Goal: Find specific page/section: Find specific page/section

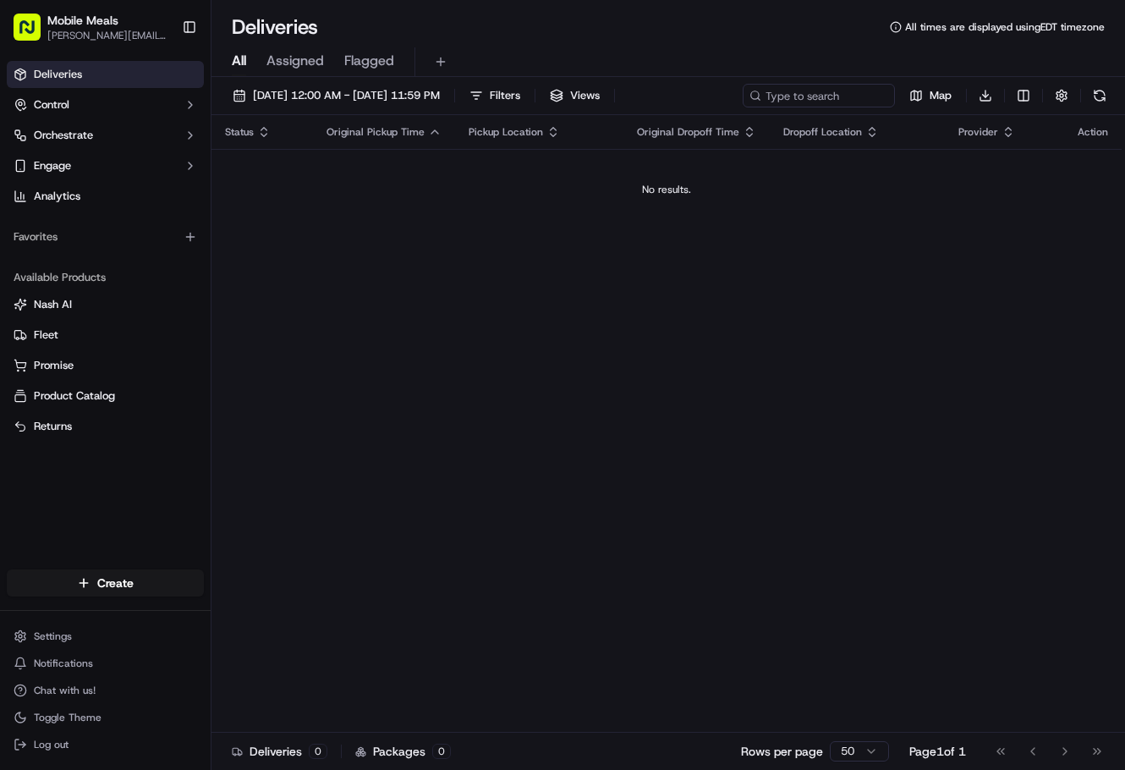
click at [88, 86] on link "Deliveries" at bounding box center [105, 74] width 197 height 27
click at [85, 112] on button "Control" at bounding box center [105, 104] width 197 height 27
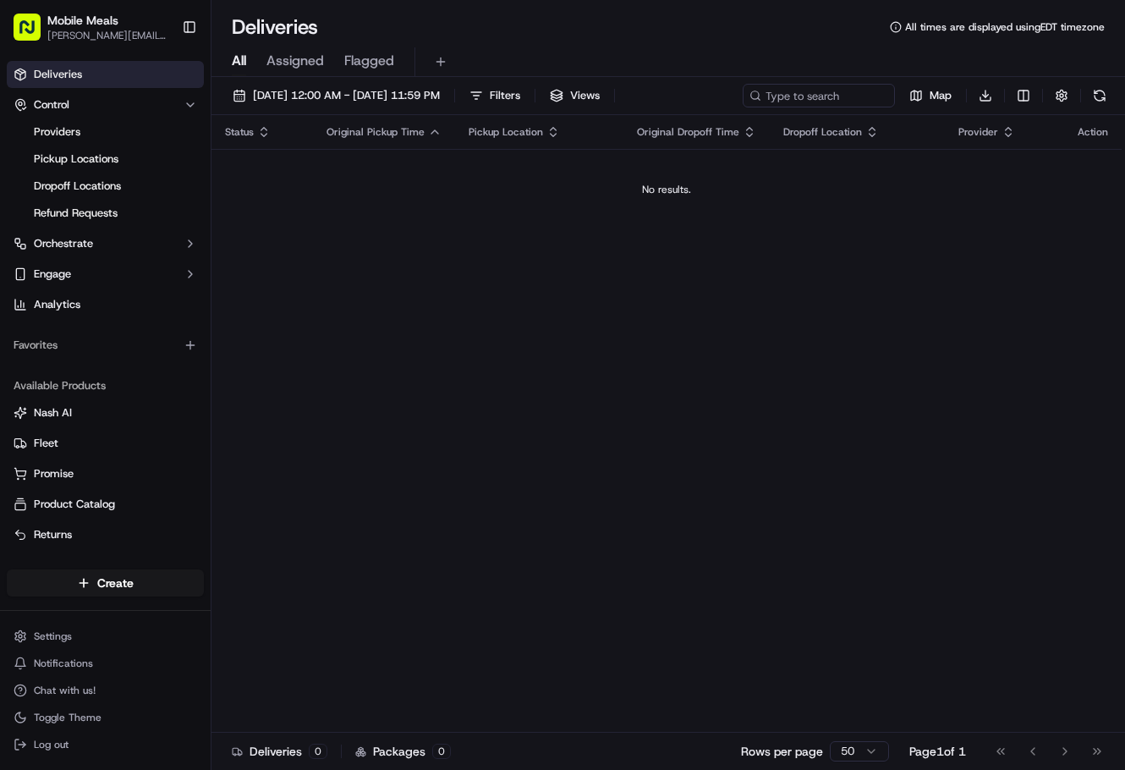
click at [97, 55] on div "Deliveries Control Providers Pickup Locations Dropoff Locations Refund Requests…" at bounding box center [105, 189] width 211 height 271
click at [95, 66] on link "Deliveries" at bounding box center [105, 74] width 197 height 27
click at [106, 243] on button "Orchestrate" at bounding box center [105, 243] width 197 height 27
